Goal: Task Accomplishment & Management: Complete application form

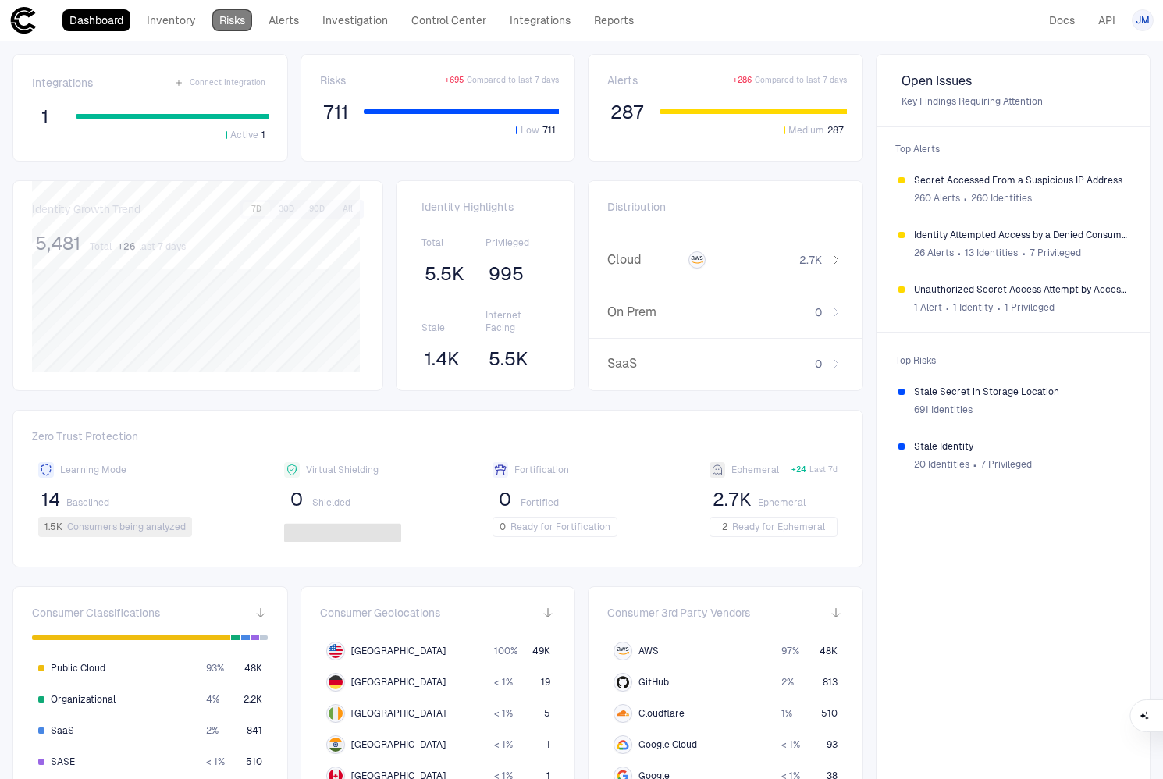
click at [235, 19] on link "Risks" at bounding box center [232, 20] width 40 height 22
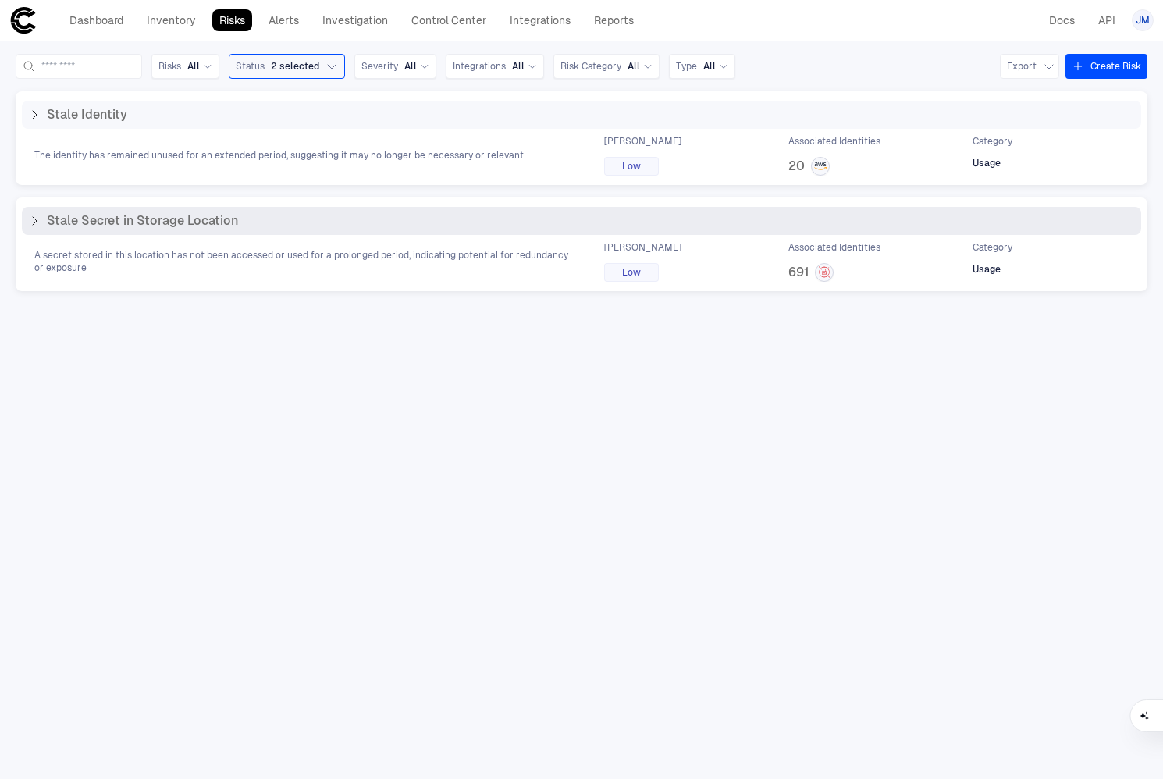
click at [37, 218] on icon at bounding box center [34, 221] width 12 height 12
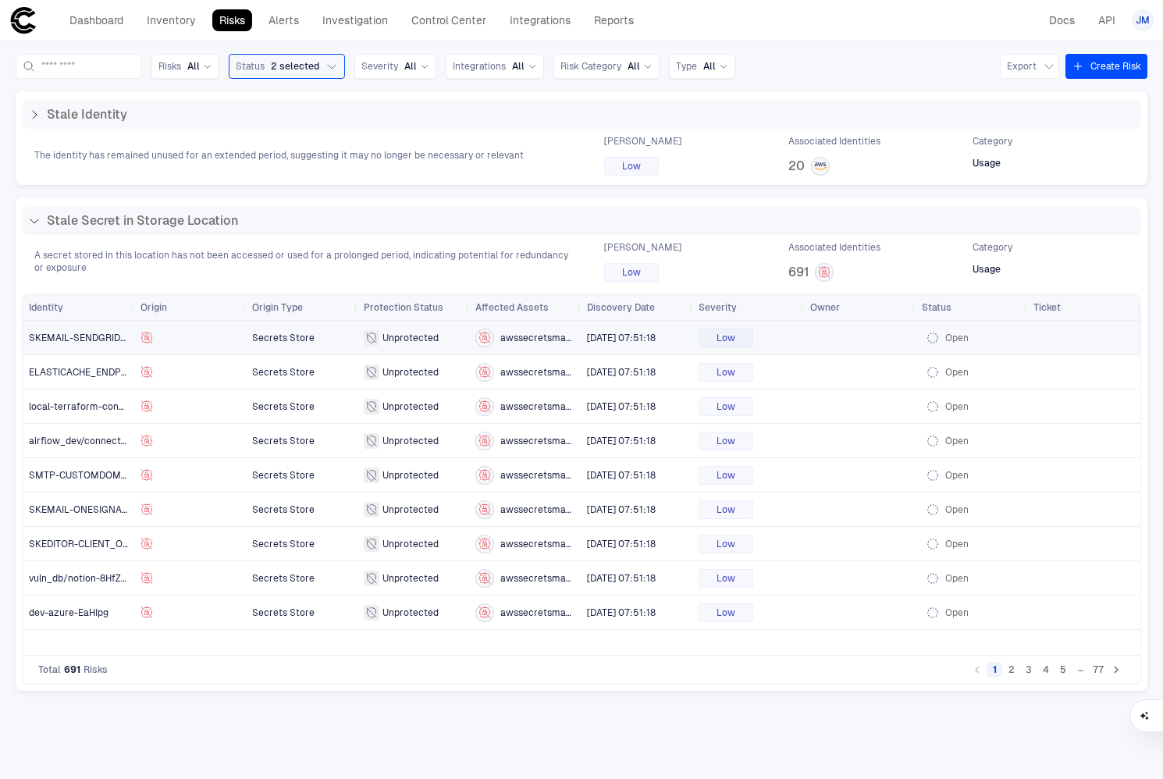
click at [307, 340] on span "Secrets Store" at bounding box center [283, 337] width 62 height 11
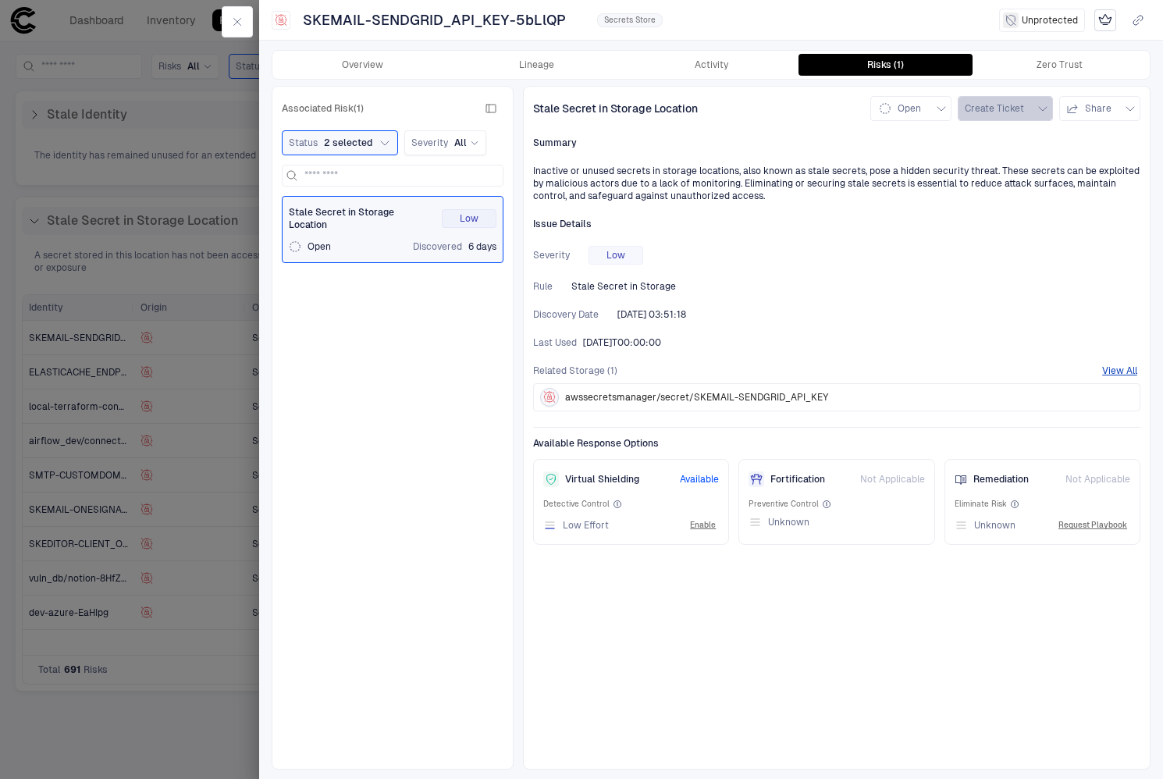
click at [1035, 110] on button "Create Ticket" at bounding box center [1005, 108] width 95 height 25
click at [995, 196] on div "Notion" at bounding box center [1003, 200] width 48 height 12
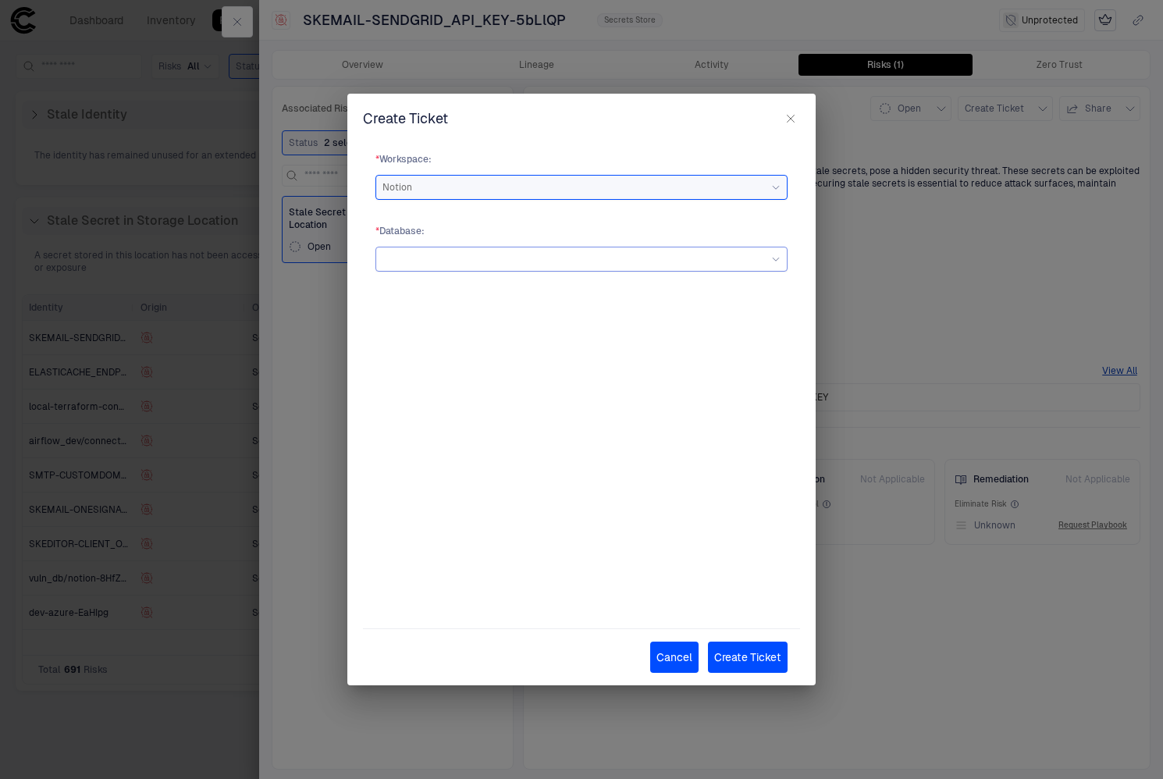
click at [763, 263] on div at bounding box center [581, 259] width 398 height 17
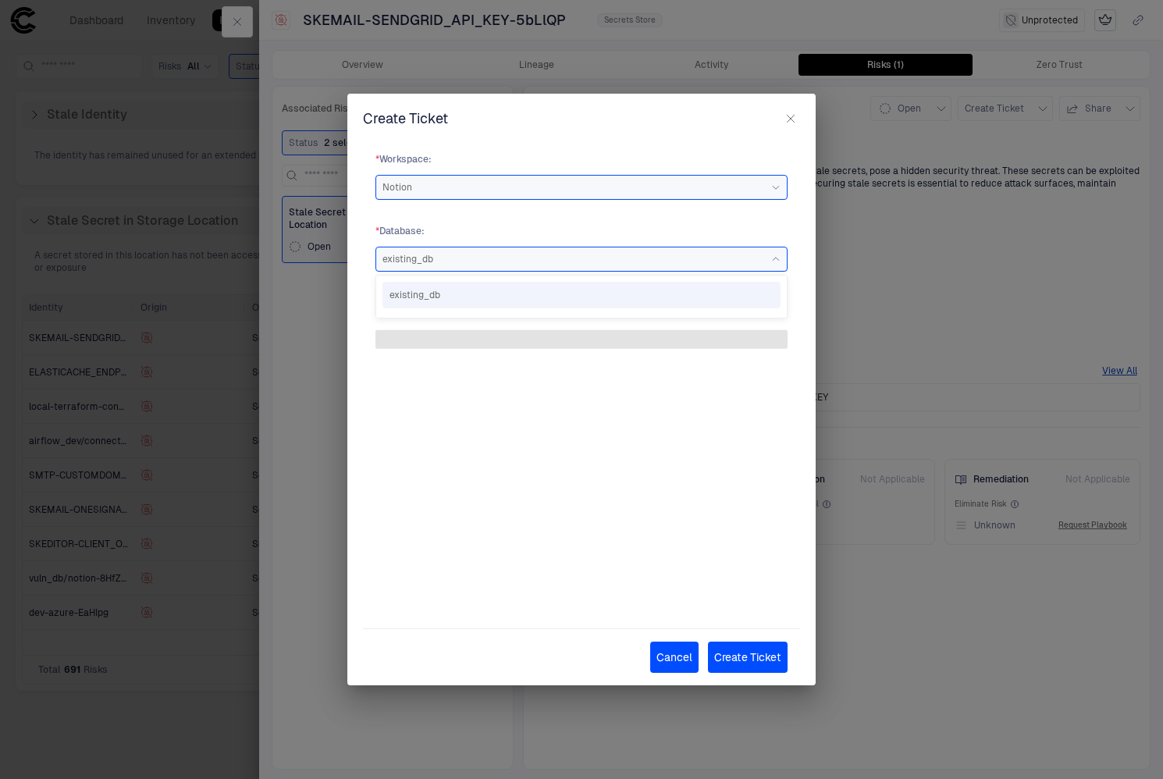
click at [659, 297] on span "existing_db" at bounding box center [581, 295] width 384 height 12
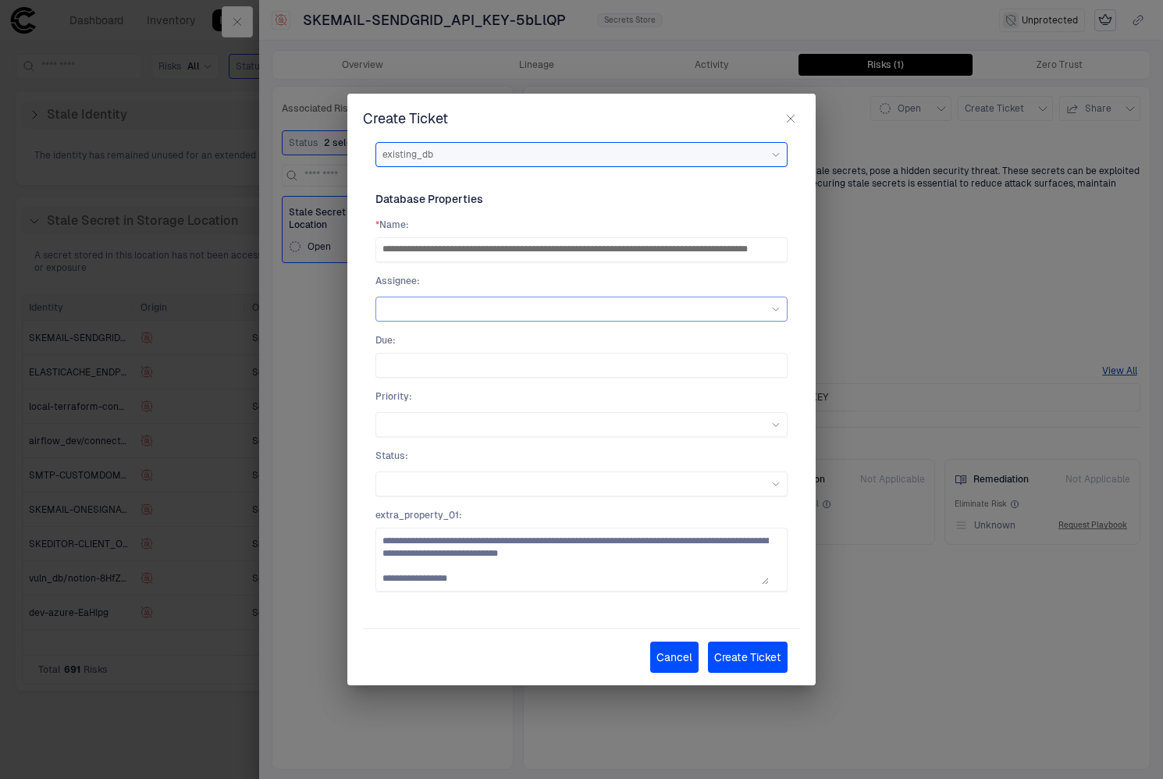
click at [436, 308] on div at bounding box center [581, 308] width 398 height 9
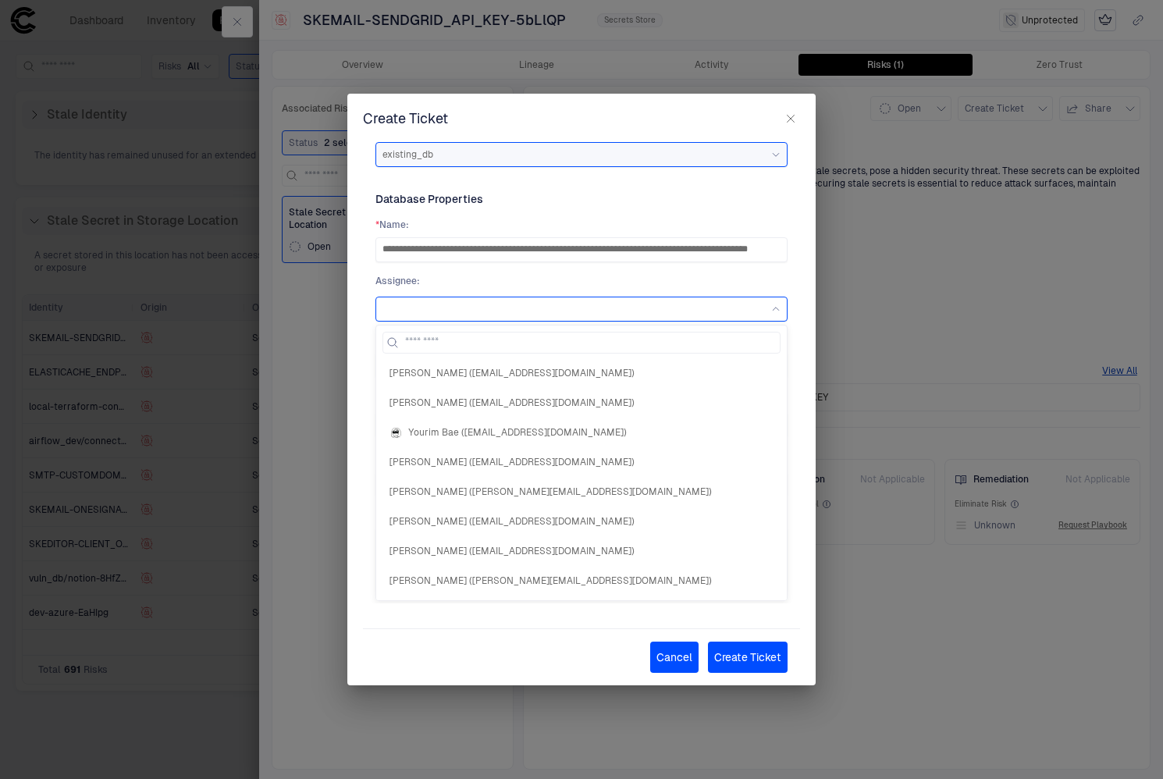
scroll to position [105, 0]
type input "*"
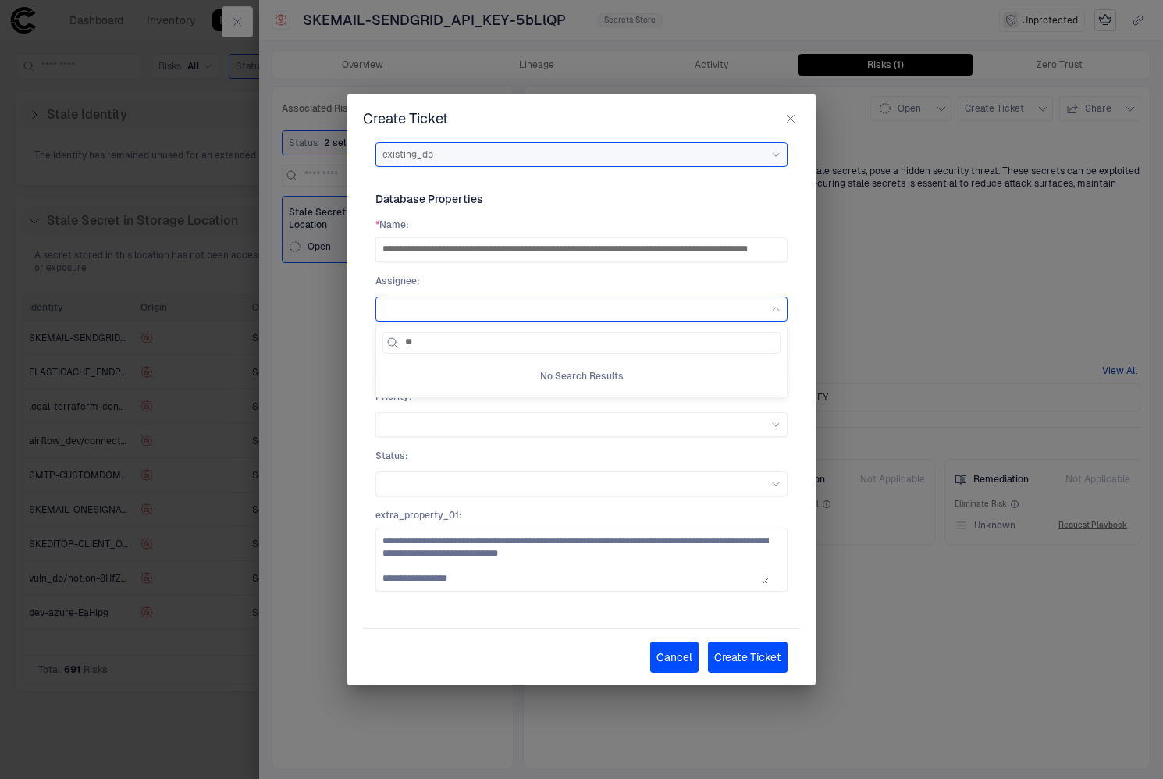
type input "*"
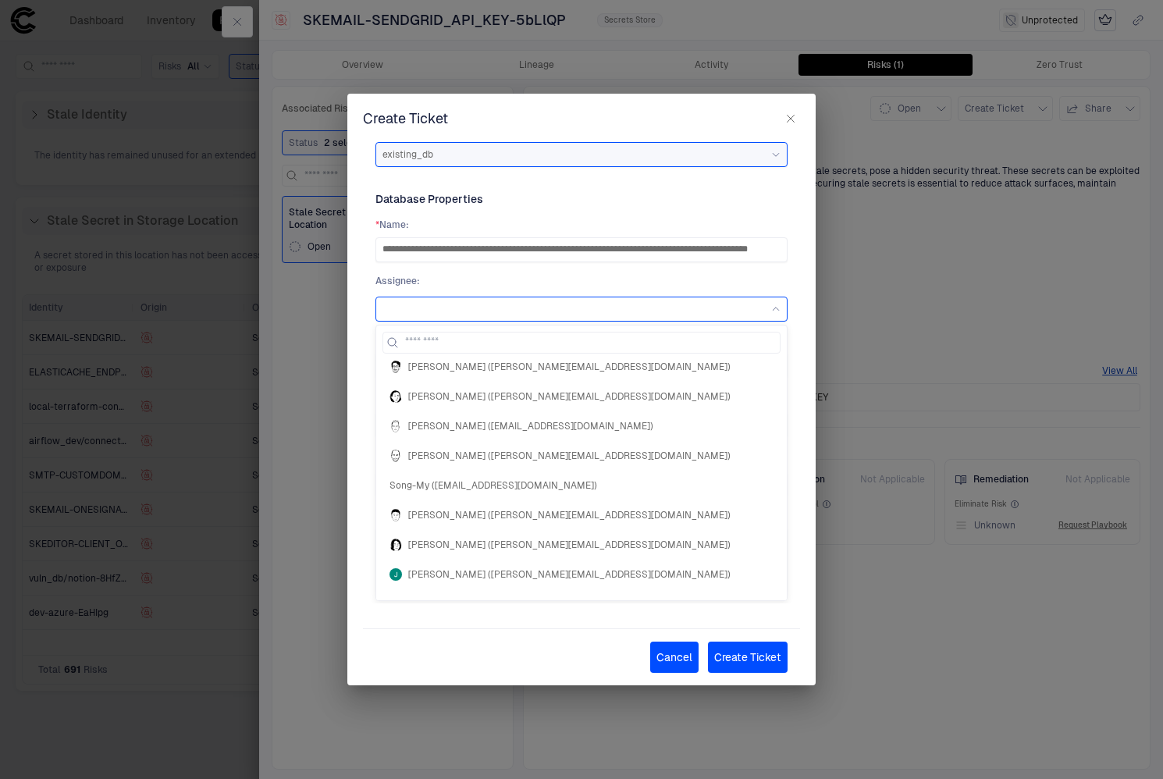
scroll to position [2303, 0]
click at [426, 343] on input at bounding box center [590, 342] width 371 height 20
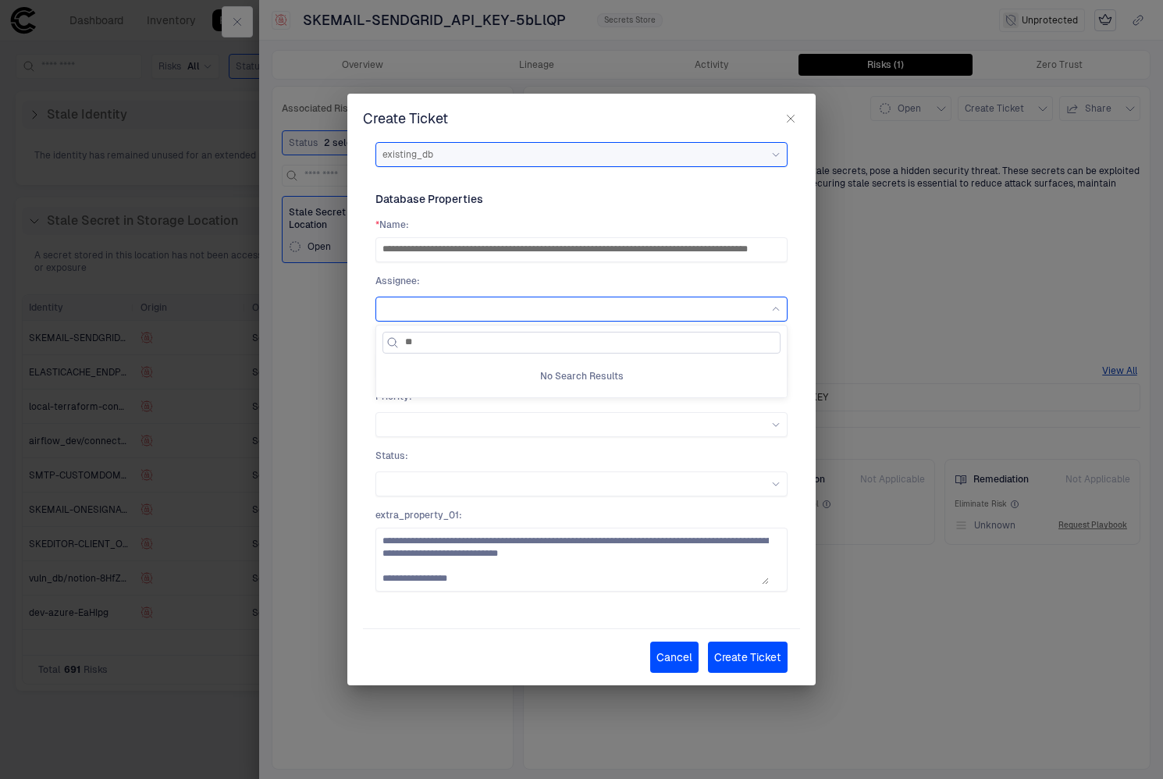
scroll to position [0, 0]
type input "*"
type input "**"
click at [782, 387] on div "**********" at bounding box center [581, 372] width 437 height 464
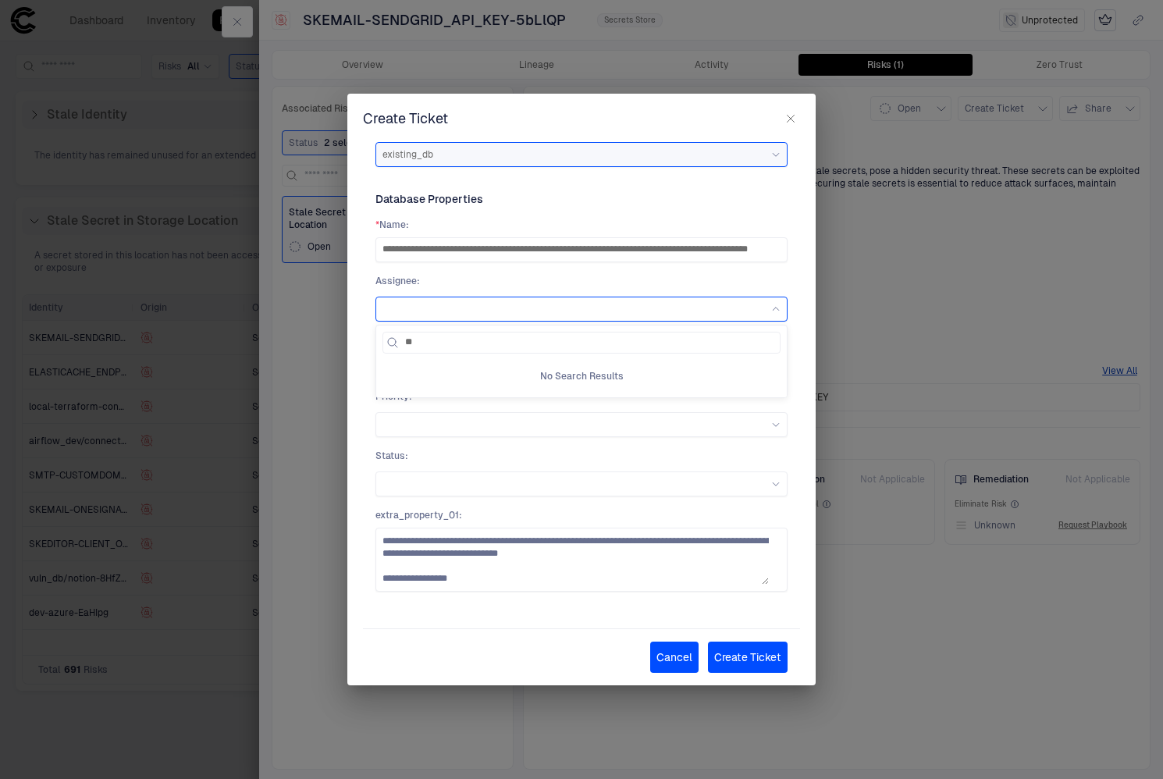
click at [784, 331] on div "**********" at bounding box center [581, 372] width 437 height 464
click at [433, 348] on input "**" at bounding box center [590, 342] width 371 height 20
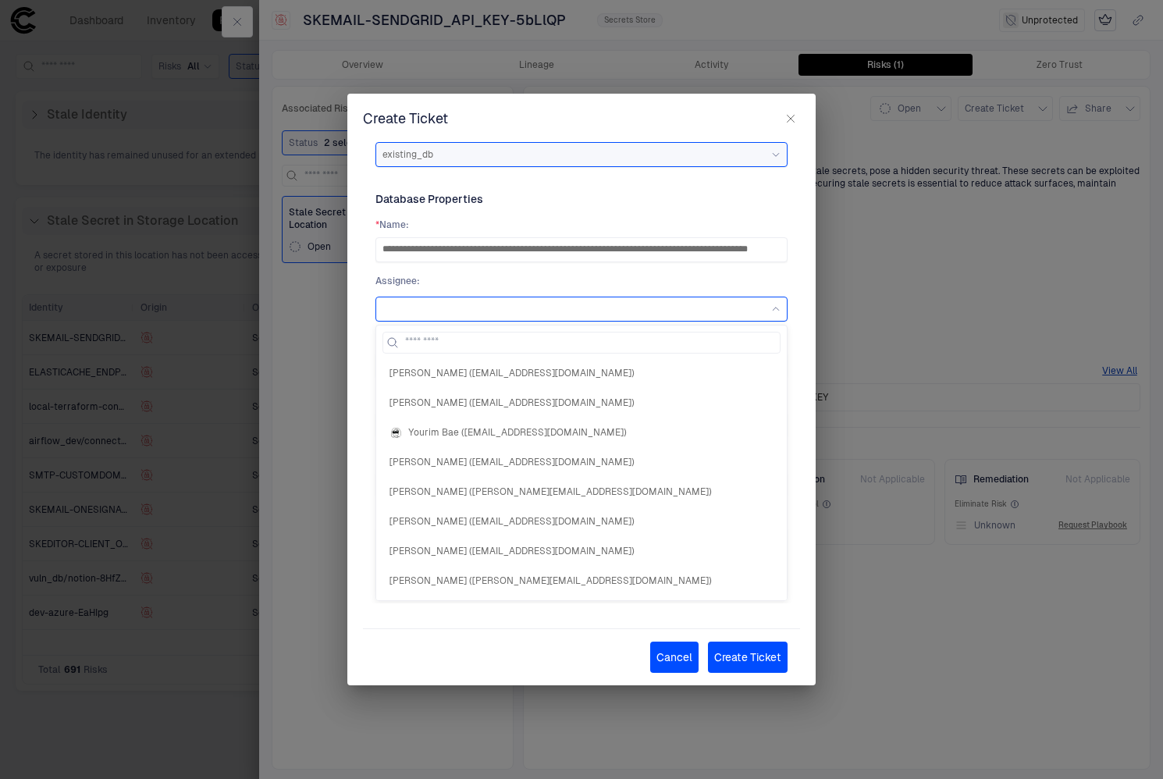
click at [604, 280] on span "Assignee :" at bounding box center [581, 281] width 412 height 12
click at [766, 300] on div at bounding box center [581, 308] width 398 height 17
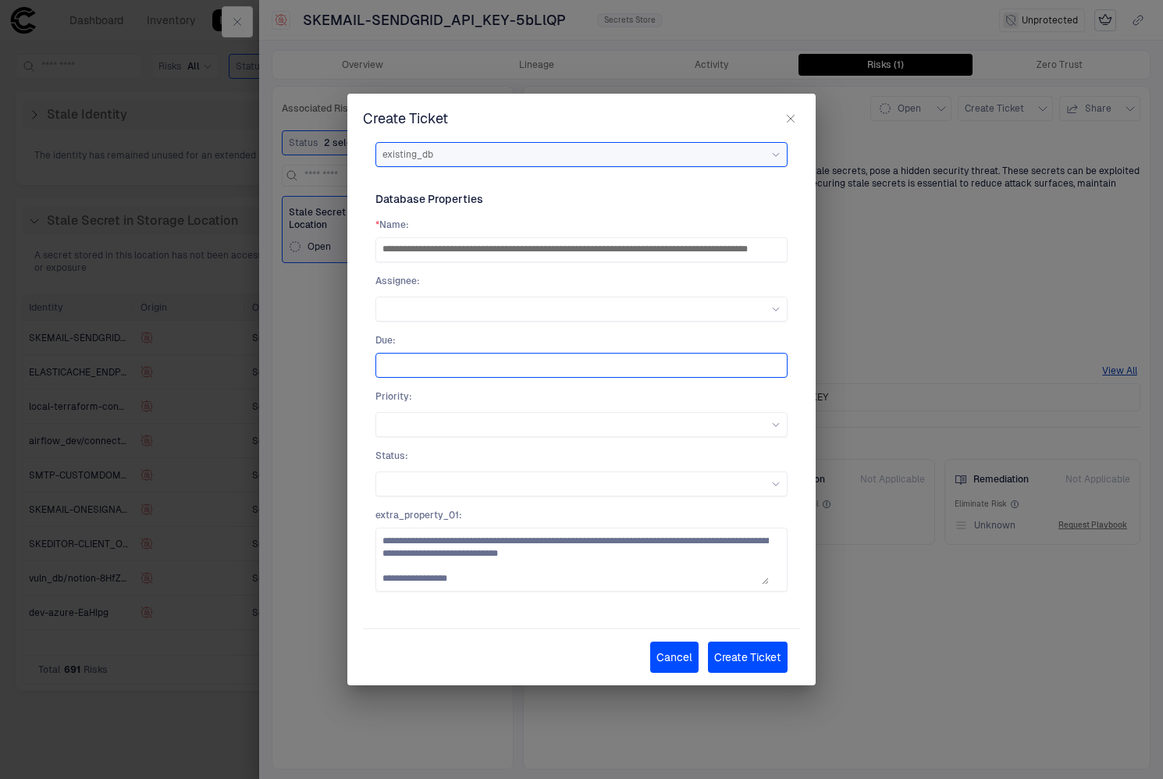
click at [748, 368] on input "text" at bounding box center [581, 365] width 398 height 23
click at [716, 368] on input "text" at bounding box center [581, 365] width 398 height 23
click at [676, 371] on input "text" at bounding box center [581, 365] width 398 height 23
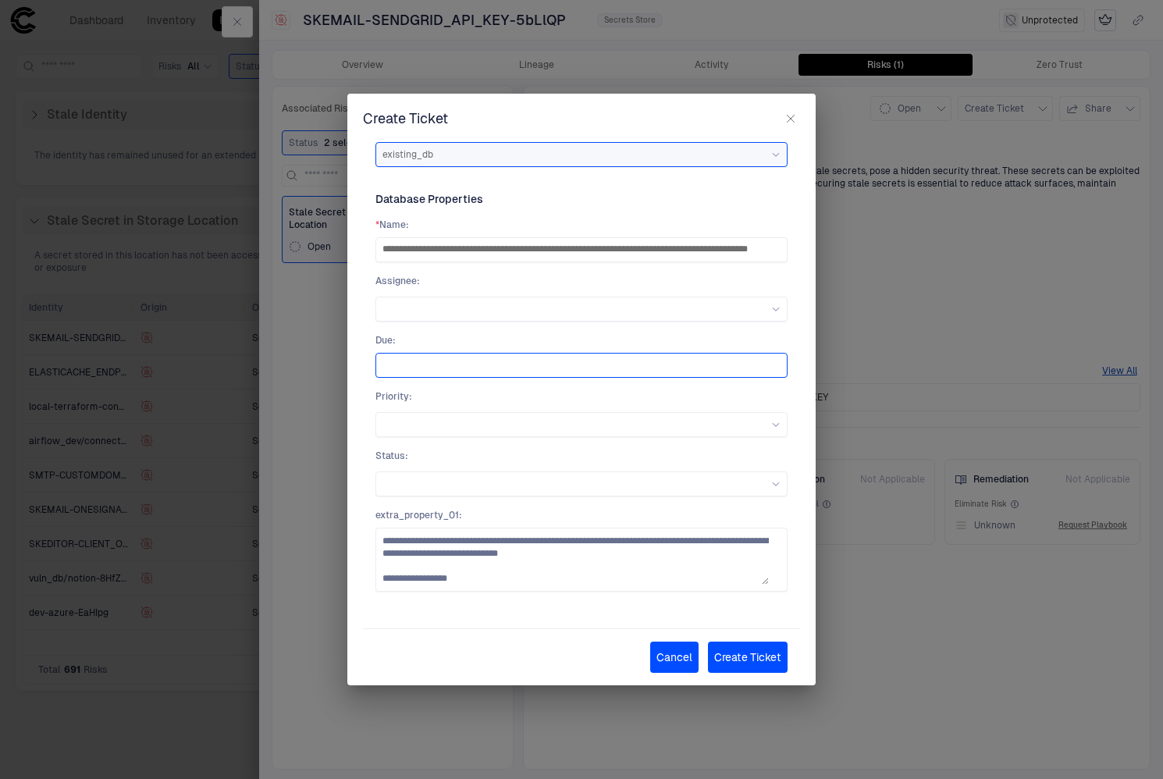
click at [676, 371] on input "text" at bounding box center [581, 365] width 398 height 23
click at [439, 365] on input "text" at bounding box center [581, 365] width 398 height 23
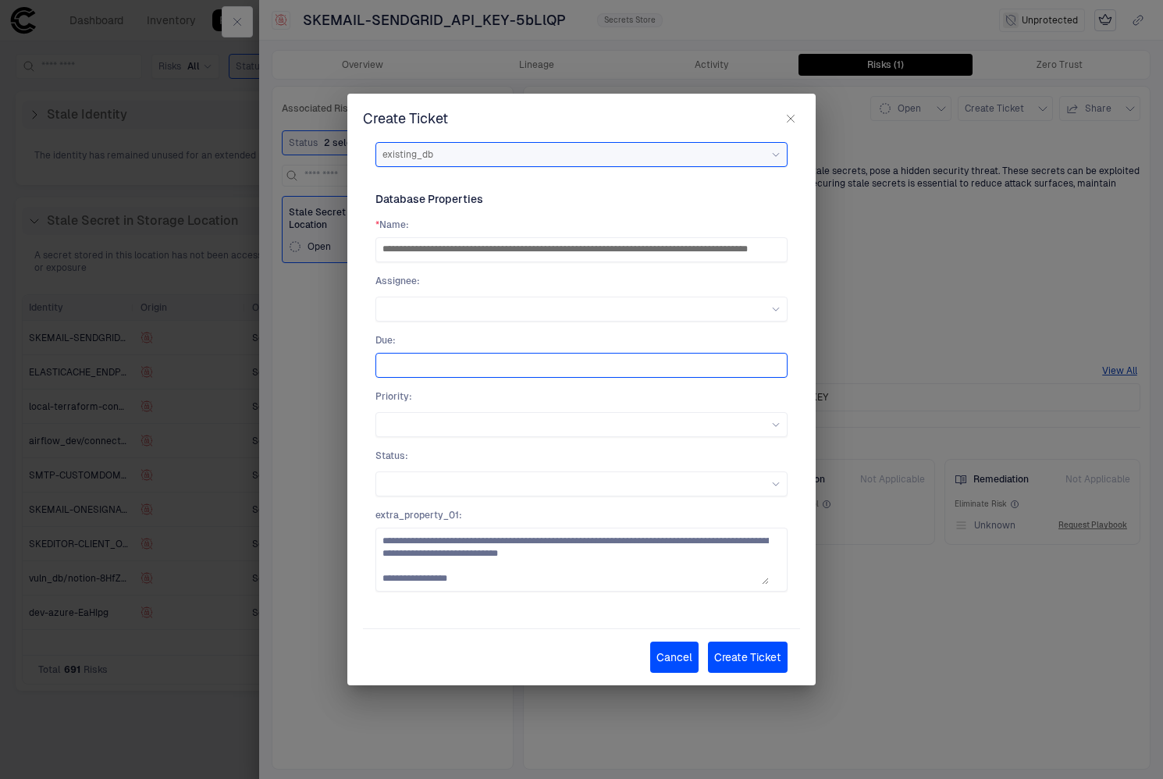
click at [439, 365] on input "text" at bounding box center [581, 365] width 398 height 23
click at [760, 429] on div at bounding box center [581, 424] width 398 height 17
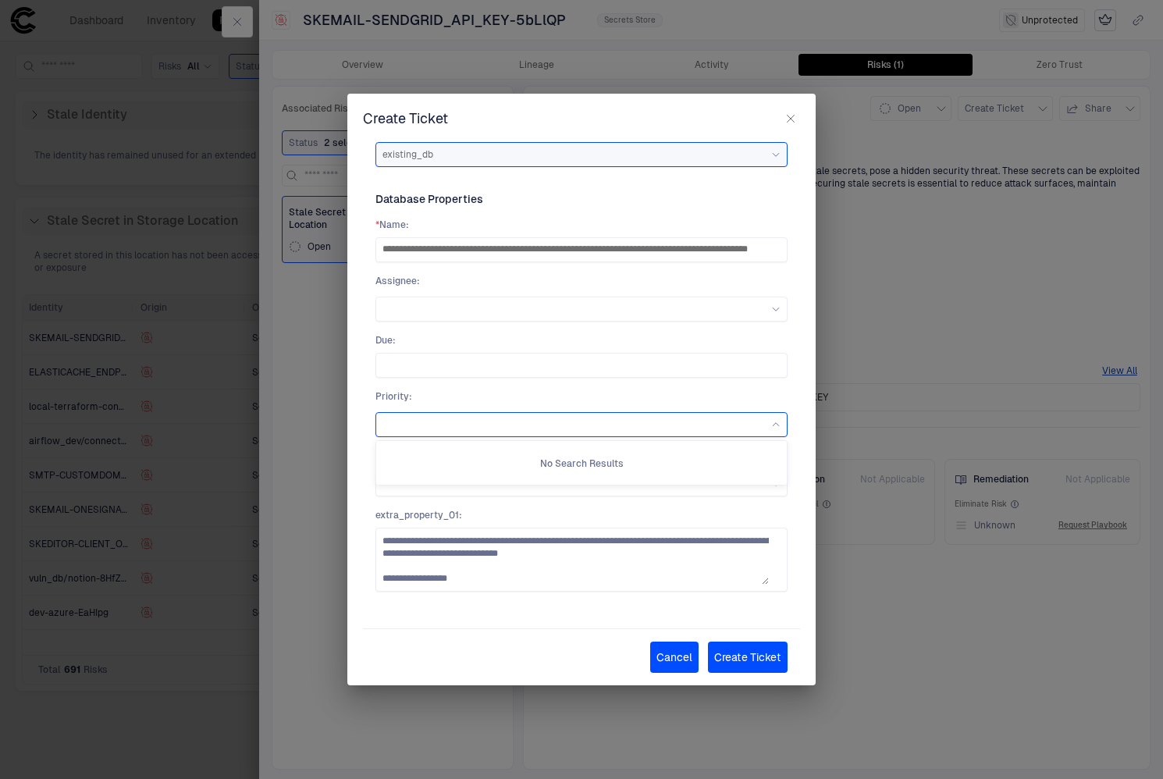
click at [719, 424] on div at bounding box center [581, 424] width 398 height 9
click at [626, 484] on div at bounding box center [581, 483] width 398 height 9
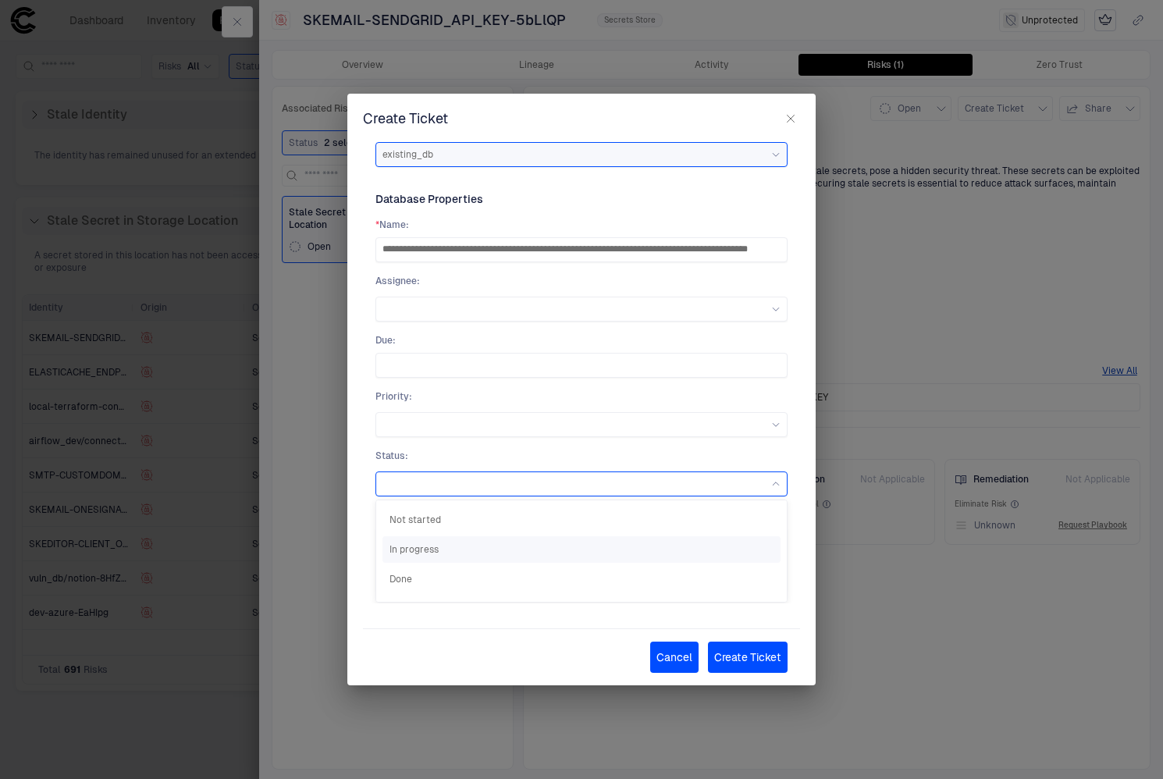
click at [423, 548] on span "In progress" at bounding box center [581, 549] width 384 height 12
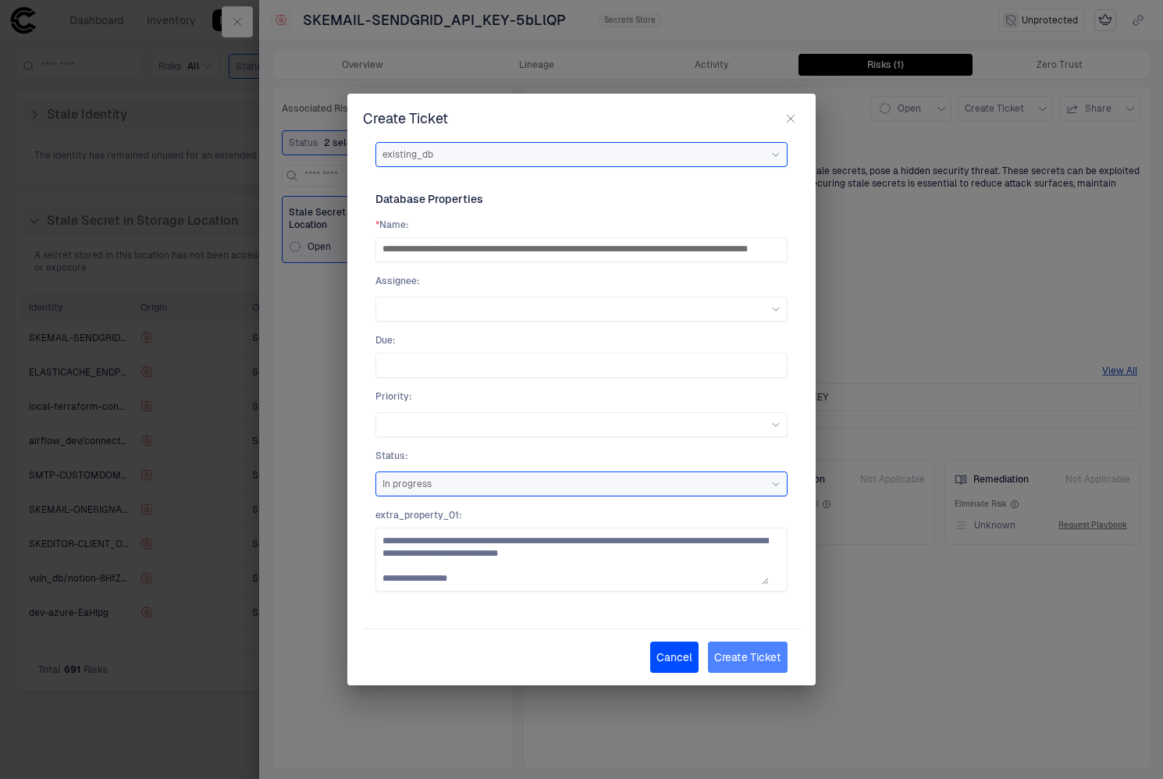
click at [725, 656] on button "Create Ticket" at bounding box center [748, 657] width 80 height 31
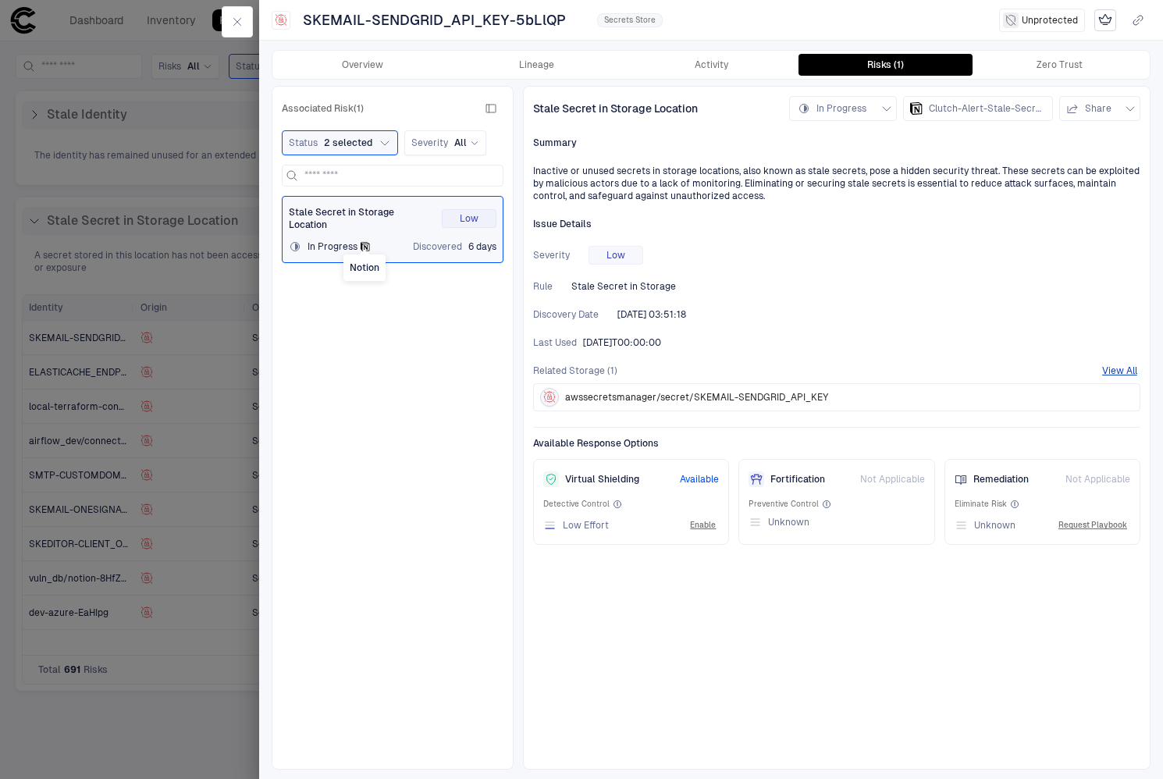
click at [364, 246] on icon "Notion" at bounding box center [365, 246] width 9 height 9
click at [927, 114] on div "Clutch-Alert-Stale-Secret-in-Storage-Location-SKEMAIL-SENDGRID_API_KEY-5bLlQP-a…" at bounding box center [978, 108] width 136 height 25
click at [717, 655] on div "Stale Secret in Storage Location In Progress Clutch-Alert-Stale-Secret-in-Stora…" at bounding box center [836, 428] width 627 height 684
click at [357, 249] on div "In Progress" at bounding box center [329, 246] width 81 height 12
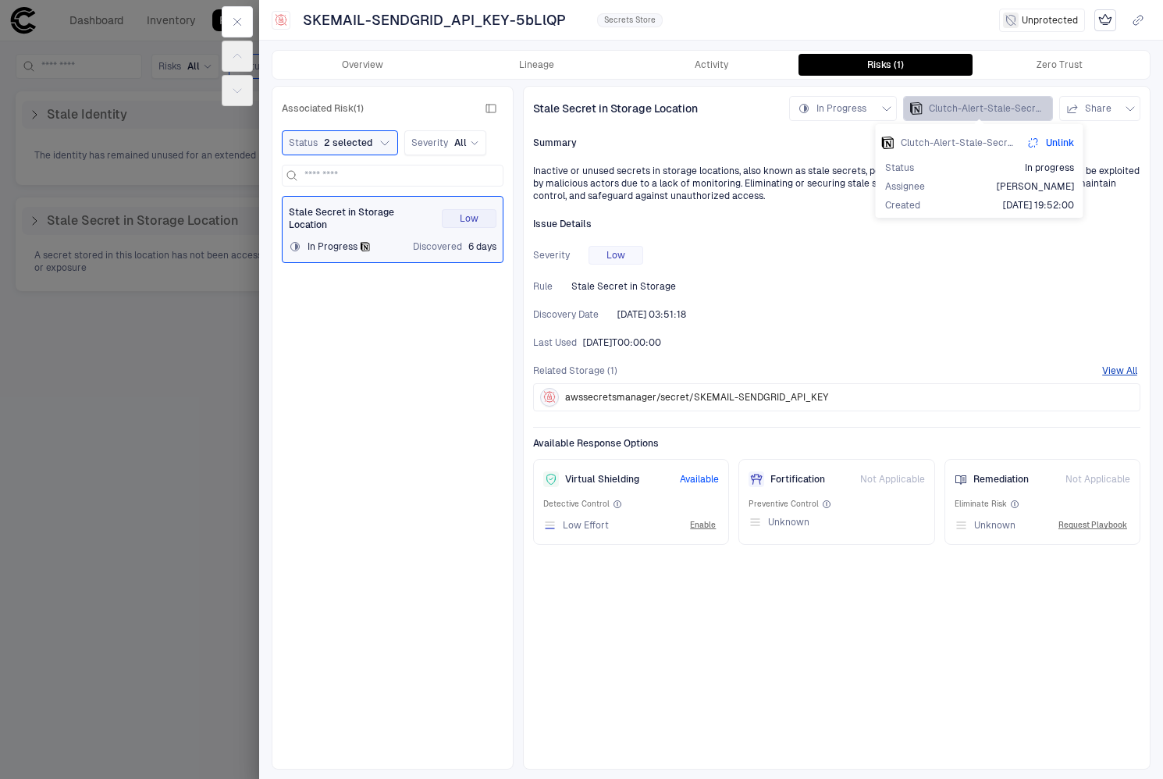
click at [937, 106] on span "Clutch-Alert-Stale-Secret-in-Storage-Location-SKEMAIL-SENDGRID_API_KEY-5bLlQP-a…" at bounding box center [987, 108] width 117 height 12
